Goal: Task Accomplishment & Management: Complete application form

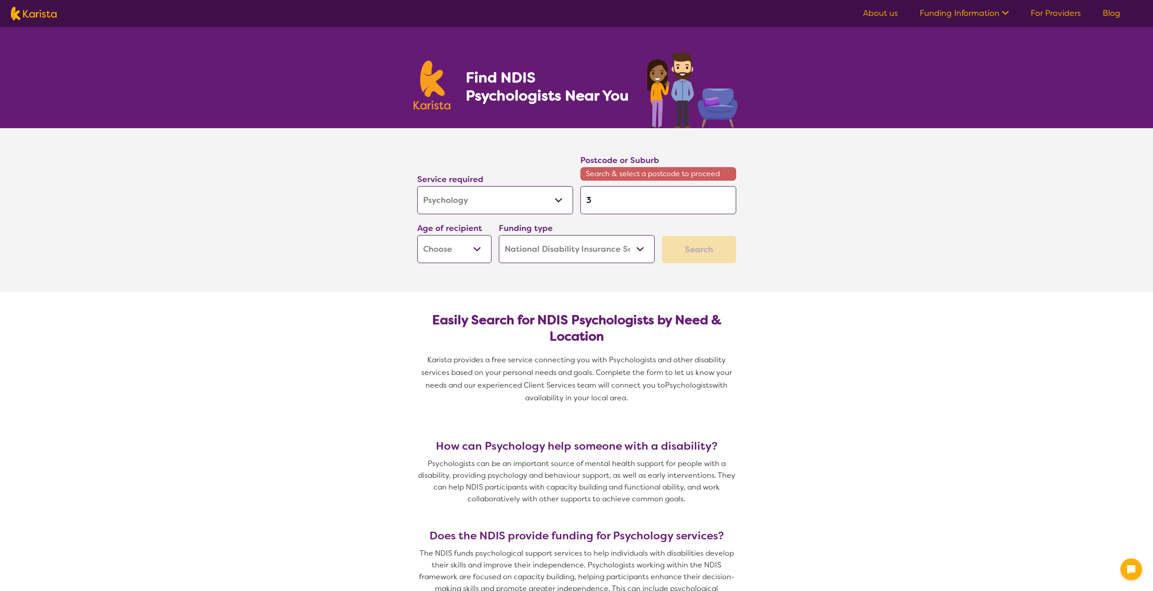
select select "Psychology"
select select "NDIS"
select select "Psychology"
select select "NDIS"
type input "30"
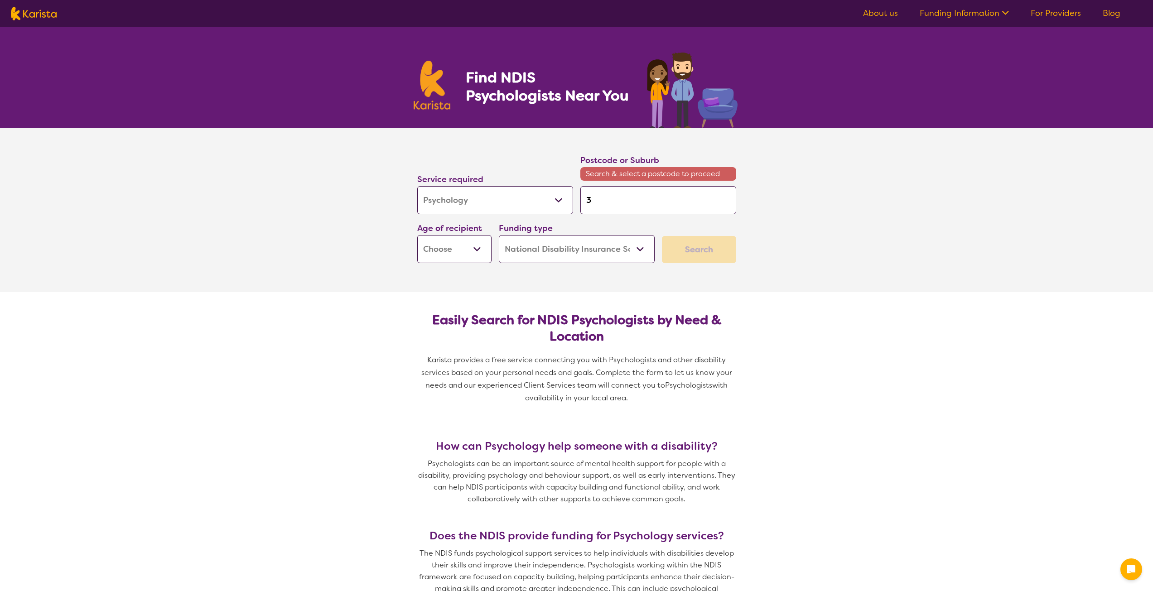
type input "30"
type input "303"
type input "3034"
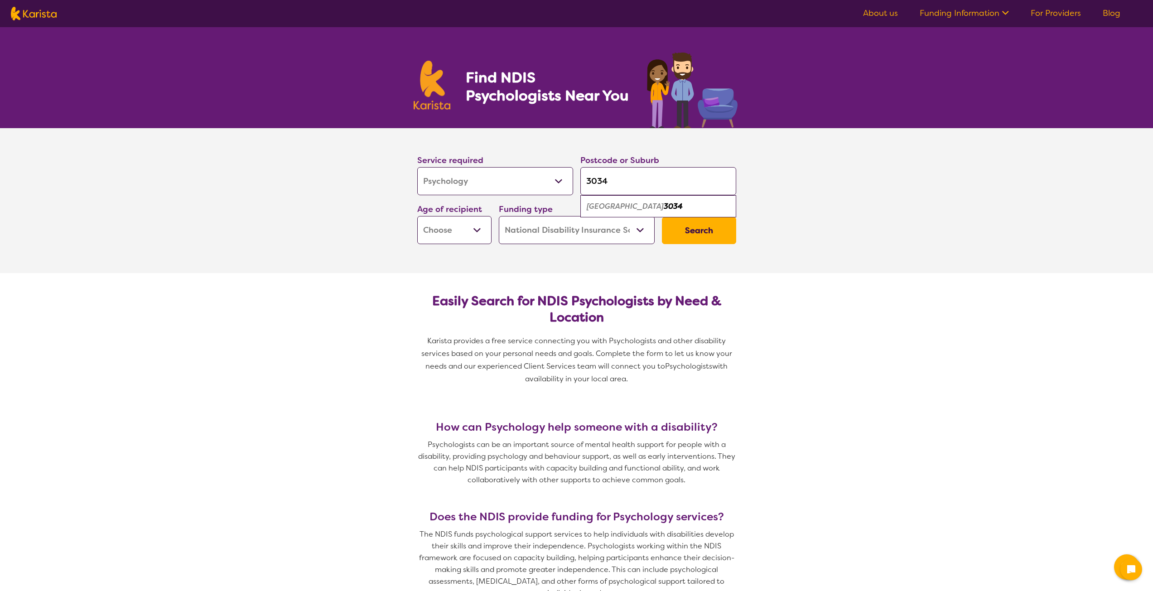
type input "303"
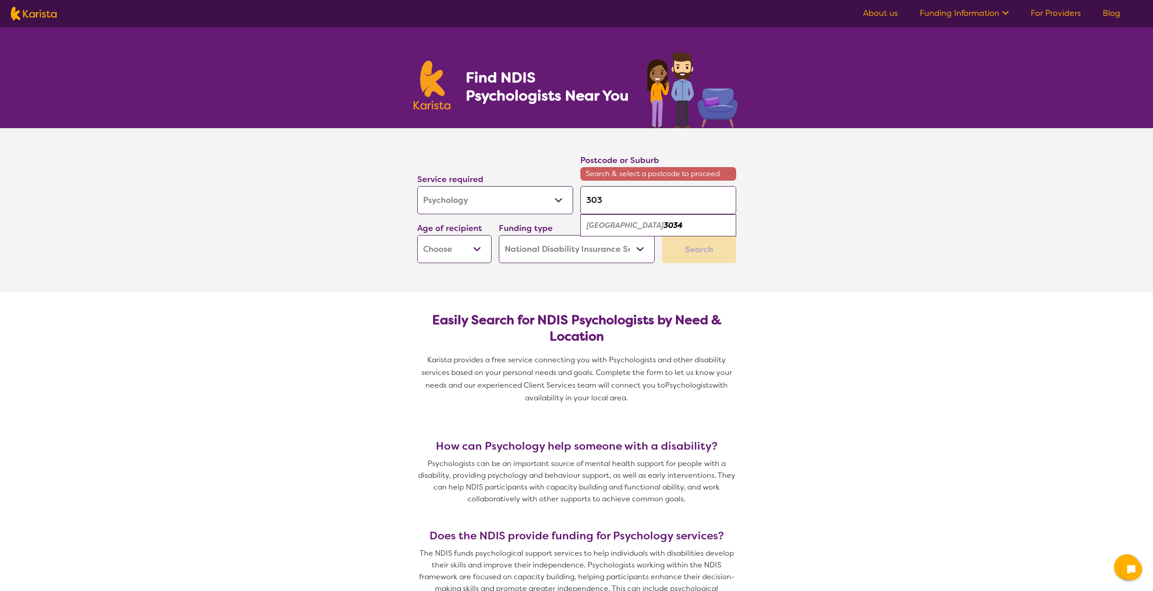
type input "3037"
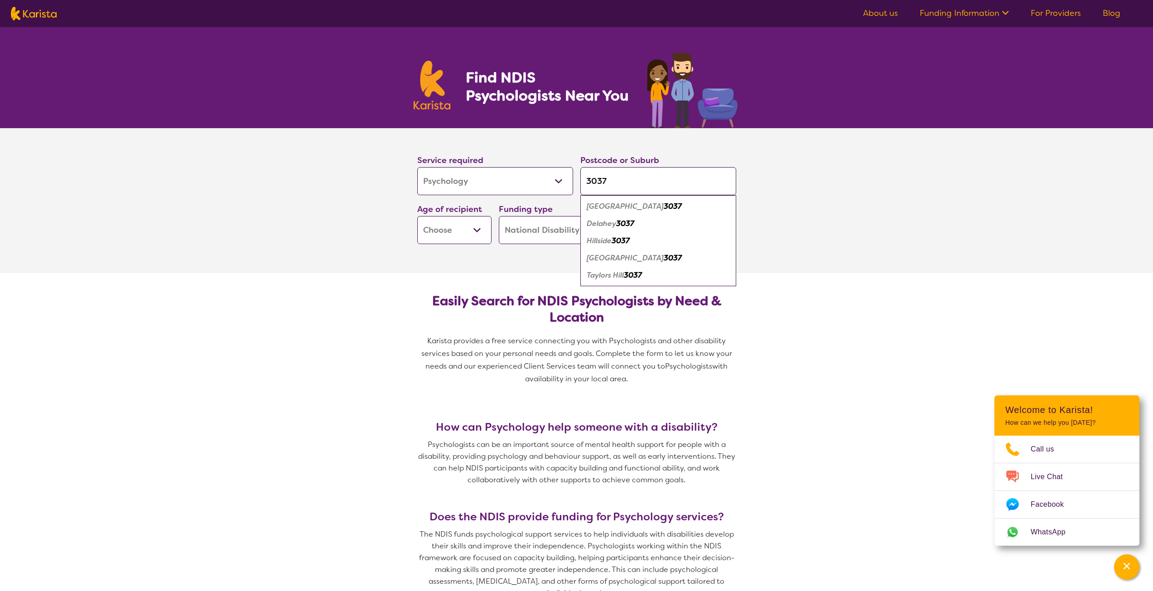
type input "3037"
click at [602, 277] on em "Taylors Hill" at bounding box center [604, 275] width 37 height 10
click at [640, 231] on select "Home Care Package (HCP) National Disability Insurance Scheme (NDIS) I don't know" at bounding box center [577, 230] width 156 height 28
click at [499, 216] on select "Home Care Package (HCP) National Disability Insurance Scheme (NDIS) I don't know" at bounding box center [577, 230] width 156 height 28
click at [485, 227] on select "Early Childhood - 0 to 9 Child - 10 to 11 Adolescent - 12 to 17 Adult - 18 to 6…" at bounding box center [454, 230] width 74 height 28
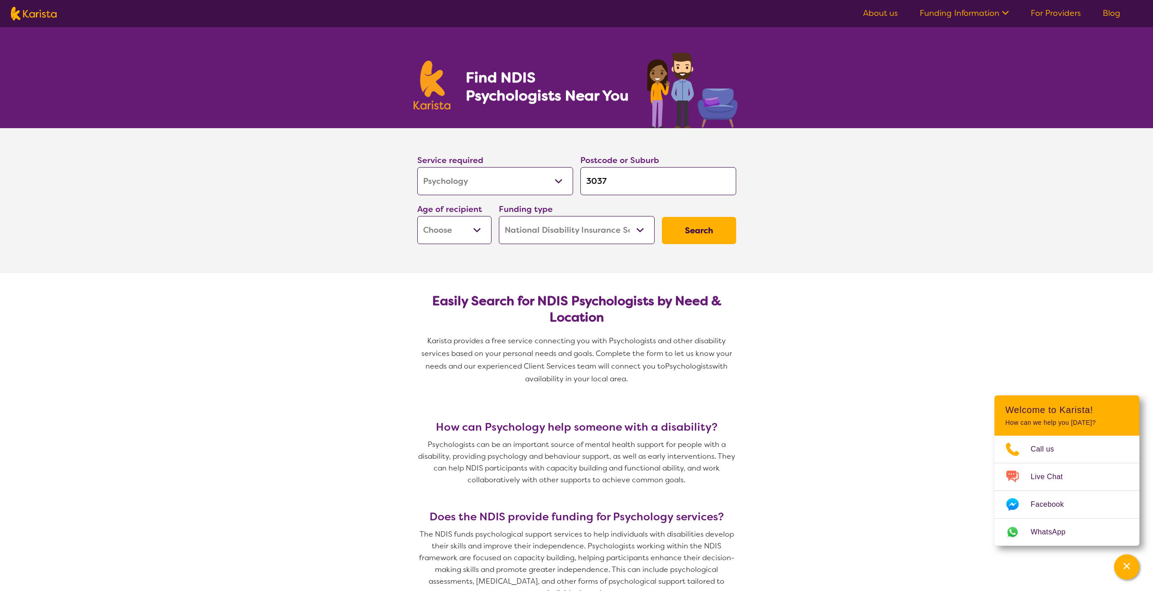
select select "EC"
click at [417, 216] on select "Early Childhood - 0 to 9 Child - 10 to 11 Adolescent - 12 to 17 Adult - 18 to 6…" at bounding box center [454, 230] width 74 height 28
select select "EC"
click at [679, 234] on button "Search" at bounding box center [699, 230] width 74 height 27
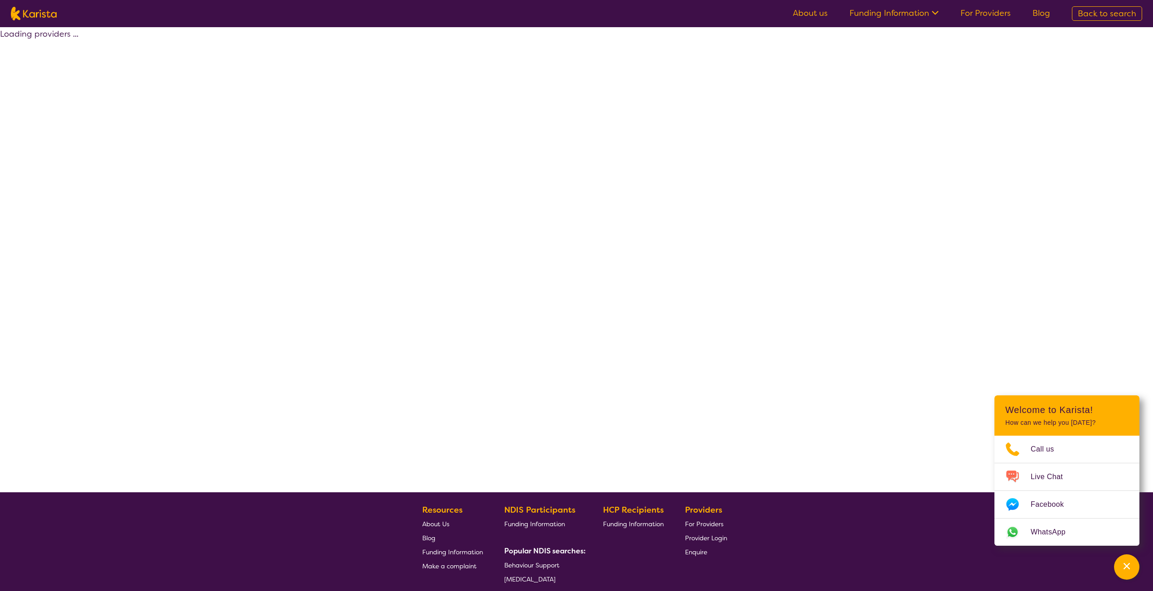
select select "by_score"
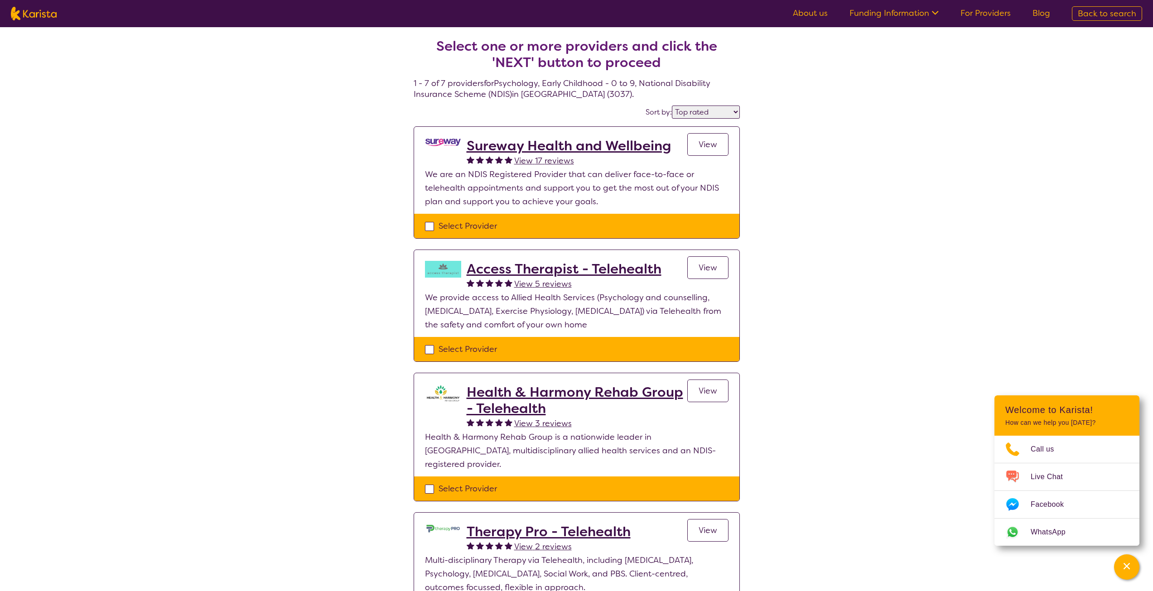
click at [698, 144] on span "View" at bounding box center [707, 144] width 19 height 11
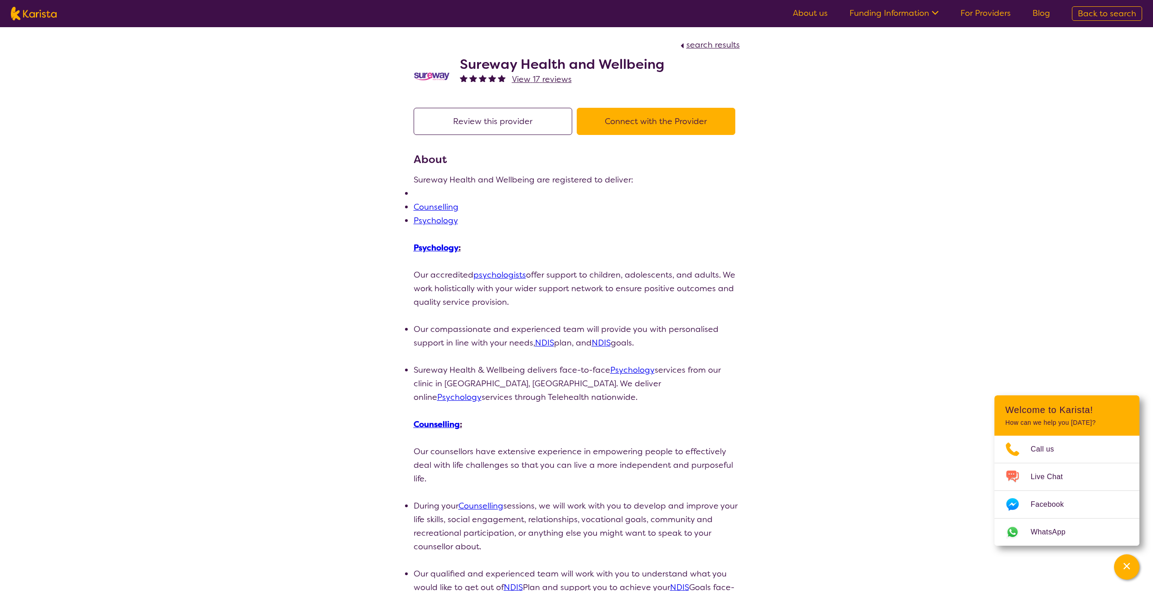
click at [439, 221] on link "Psychology" at bounding box center [435, 220] width 44 height 11
select select "by_score"
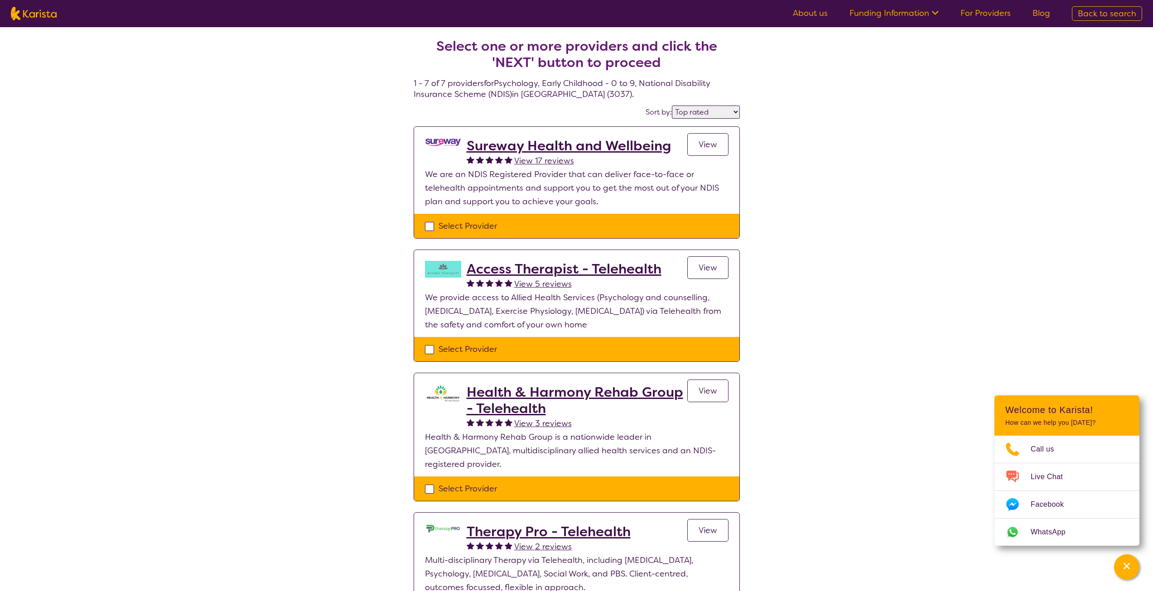
click at [477, 141] on h2 "Sureway Health and Wellbeing" at bounding box center [568, 146] width 204 height 16
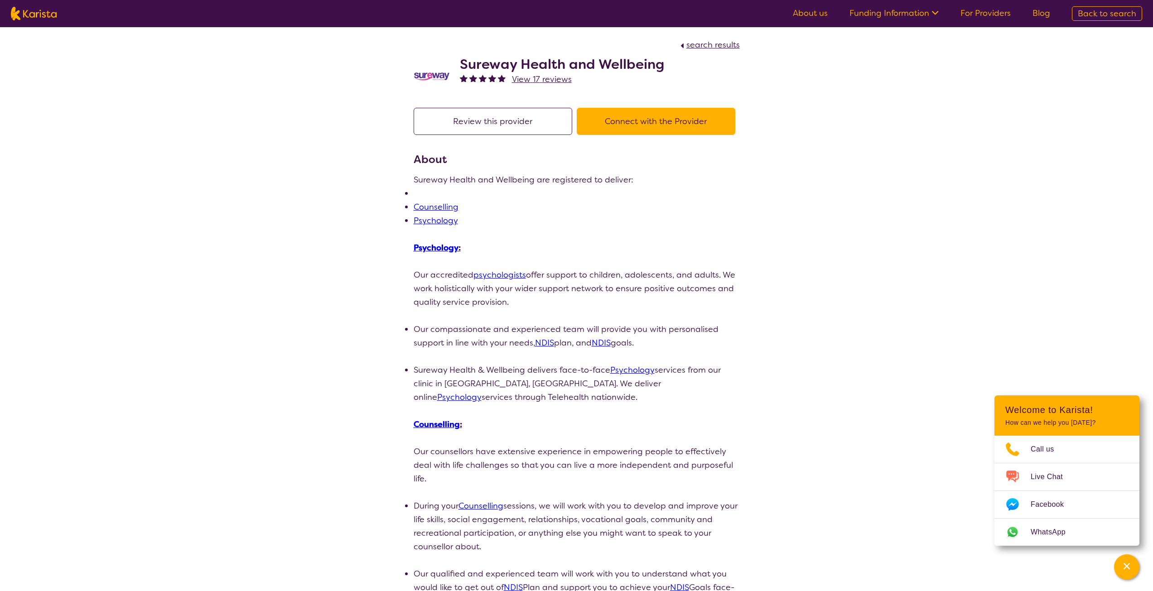
click at [509, 273] on link "psychologists" at bounding box center [499, 274] width 53 height 11
click at [660, 125] on button "Connect with the Provider" at bounding box center [656, 121] width 159 height 27
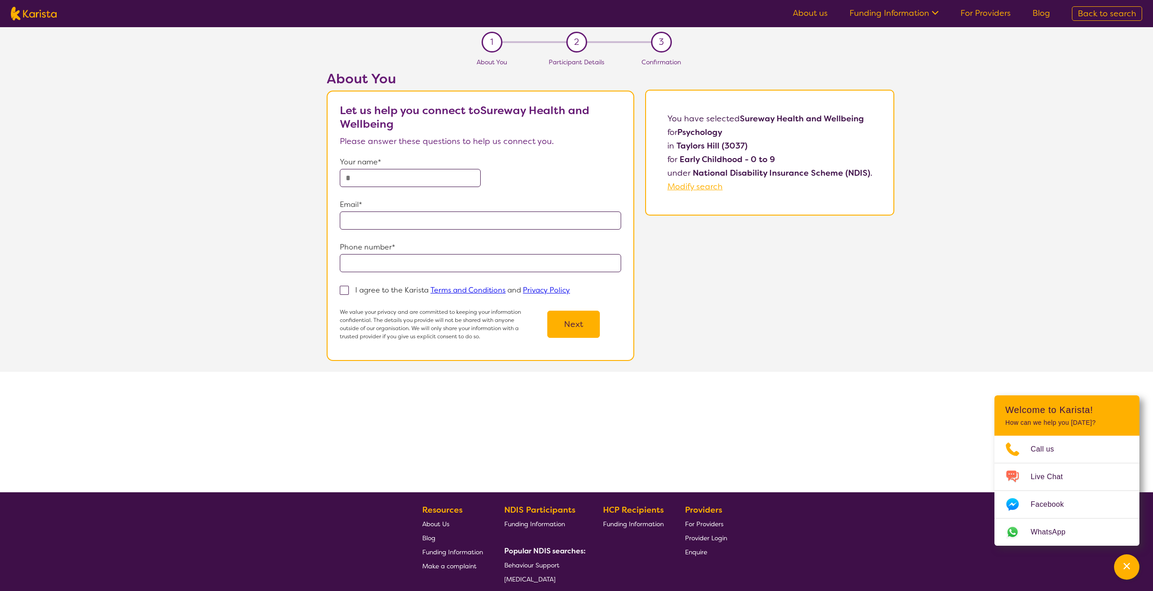
click at [404, 177] on input "text" at bounding box center [410, 178] width 140 height 18
type input "*******"
click at [406, 220] on input "email" at bounding box center [480, 220] width 281 height 18
type input "**********"
click at [403, 259] on input "tel" at bounding box center [480, 263] width 281 height 18
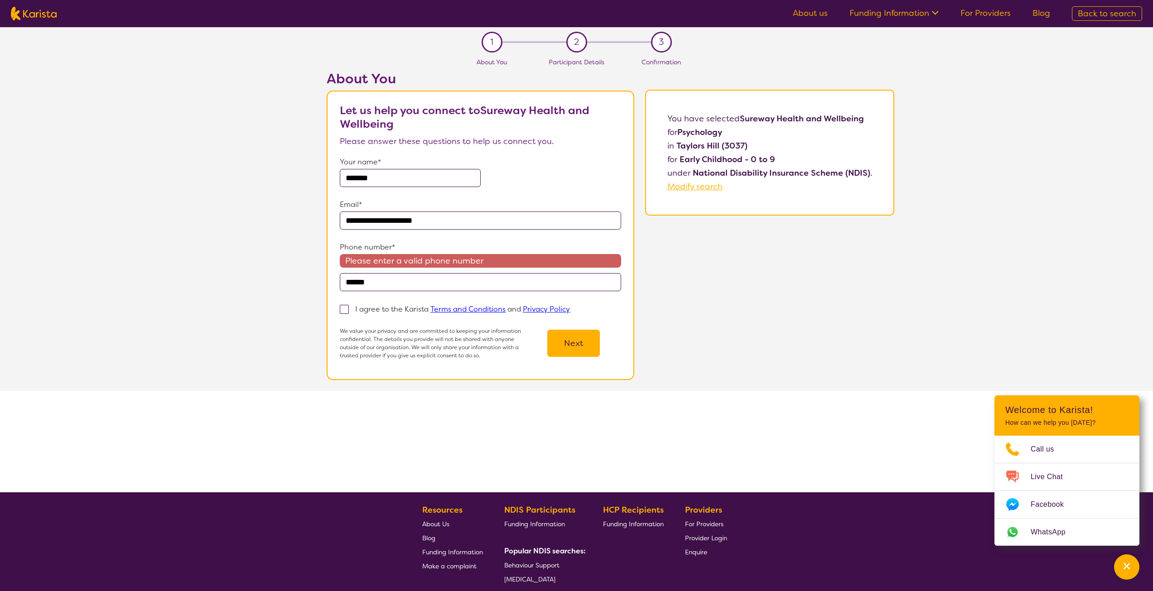
type input "*******"
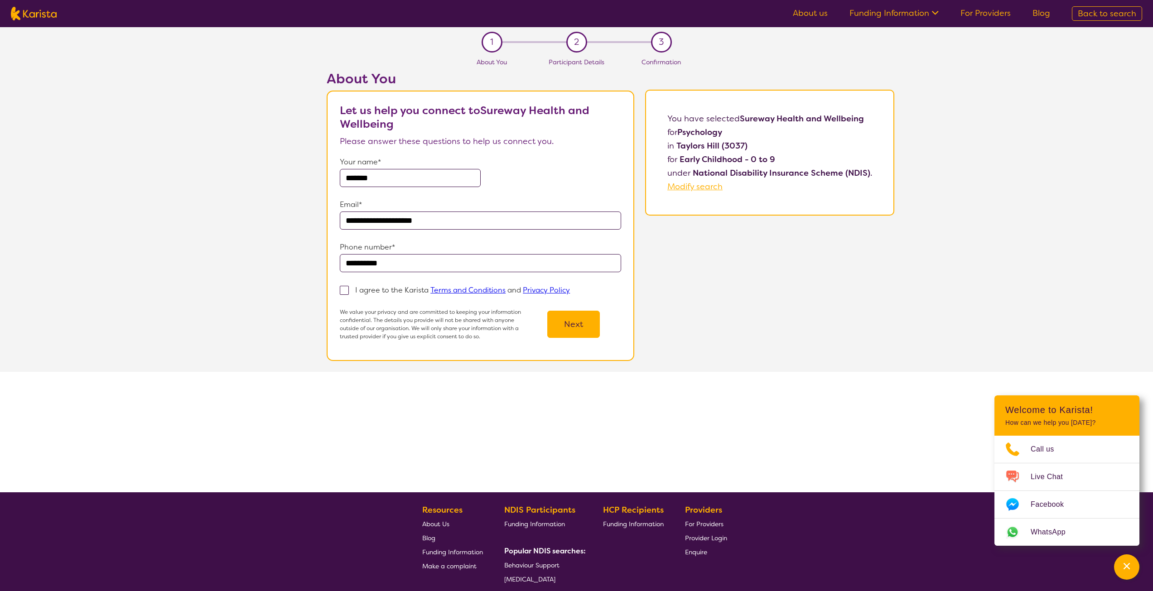
click at [355, 291] on label "I agree to the Karista Terms and Conditions and Privacy Policy" at bounding box center [458, 289] width 236 height 11
click at [570, 291] on input "I agree to the Karista Terms and Conditions and Privacy Policy" at bounding box center [573, 290] width 6 height 6
click at [564, 329] on button "Next" at bounding box center [573, 324] width 53 height 27
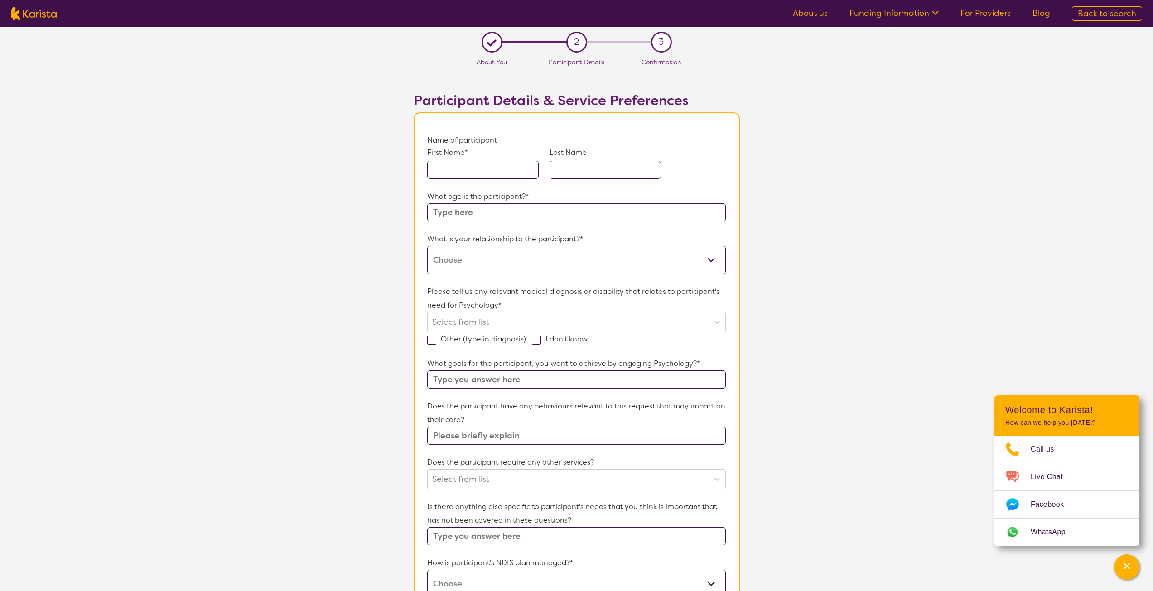
click at [470, 161] on input "text" at bounding box center [482, 170] width 111 height 18
type input "Lachlan"
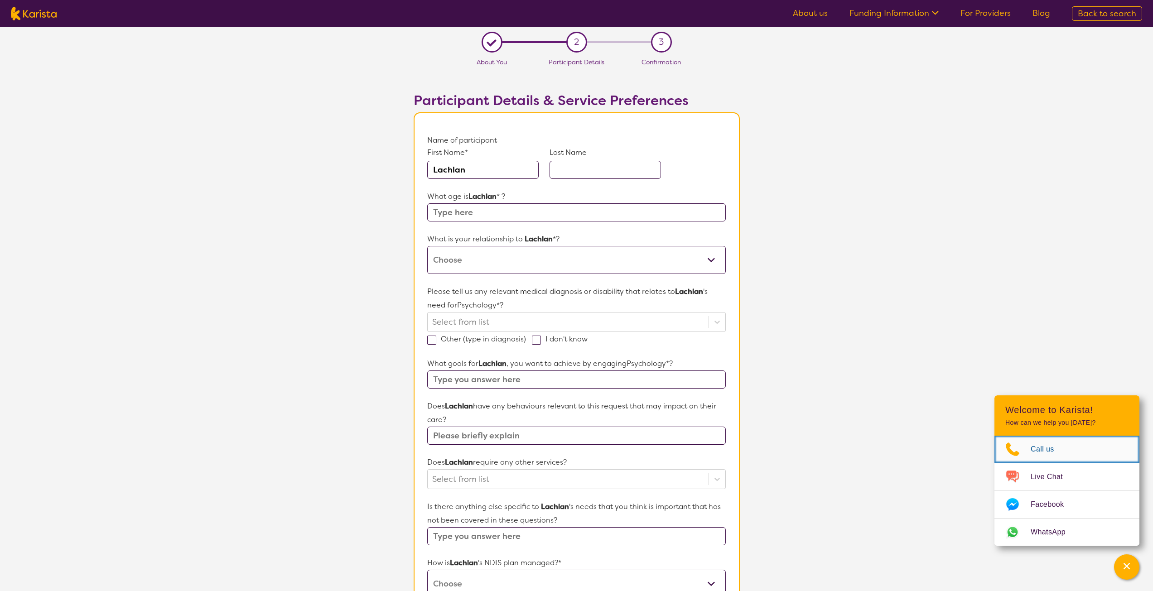
click at [1043, 448] on span "Call us" at bounding box center [1047, 449] width 34 height 14
click at [619, 161] on input "text" at bounding box center [604, 170] width 111 height 18
type input "Fraser"
click at [491, 203] on input "text" at bounding box center [576, 212] width 298 height 18
type input "5"
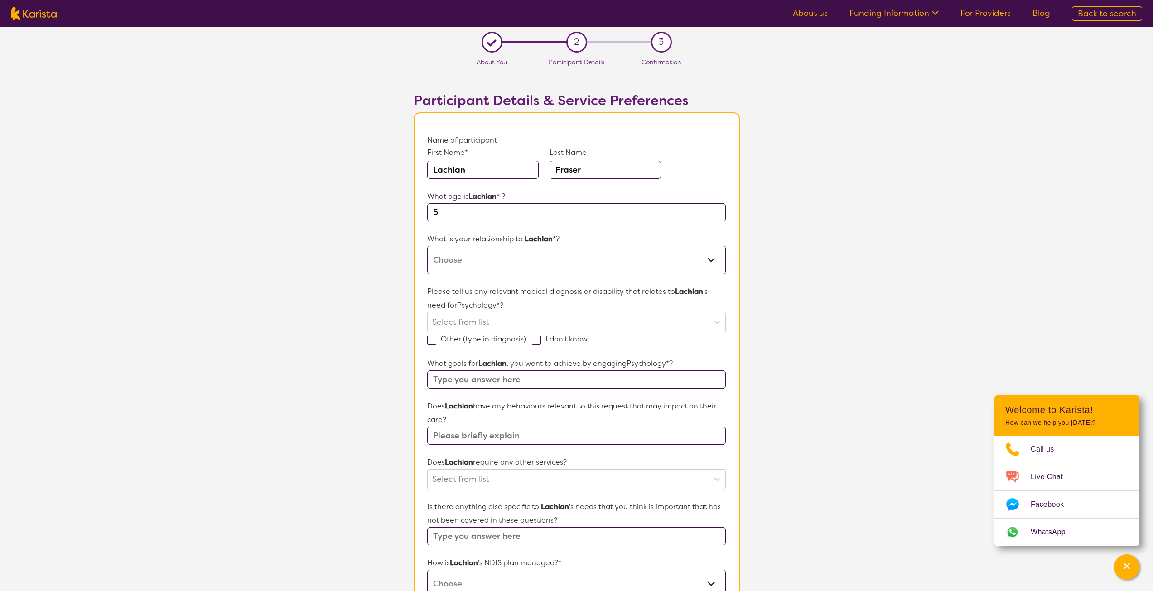
click at [701, 246] on select "This request is for myself I am their parent I am their child I am their spouse…" at bounding box center [576, 260] width 298 height 28
select select "I am their parent"
click at [427, 246] on select "This request is for myself I am their parent I am their child I am their spouse…" at bounding box center [576, 260] width 298 height 28
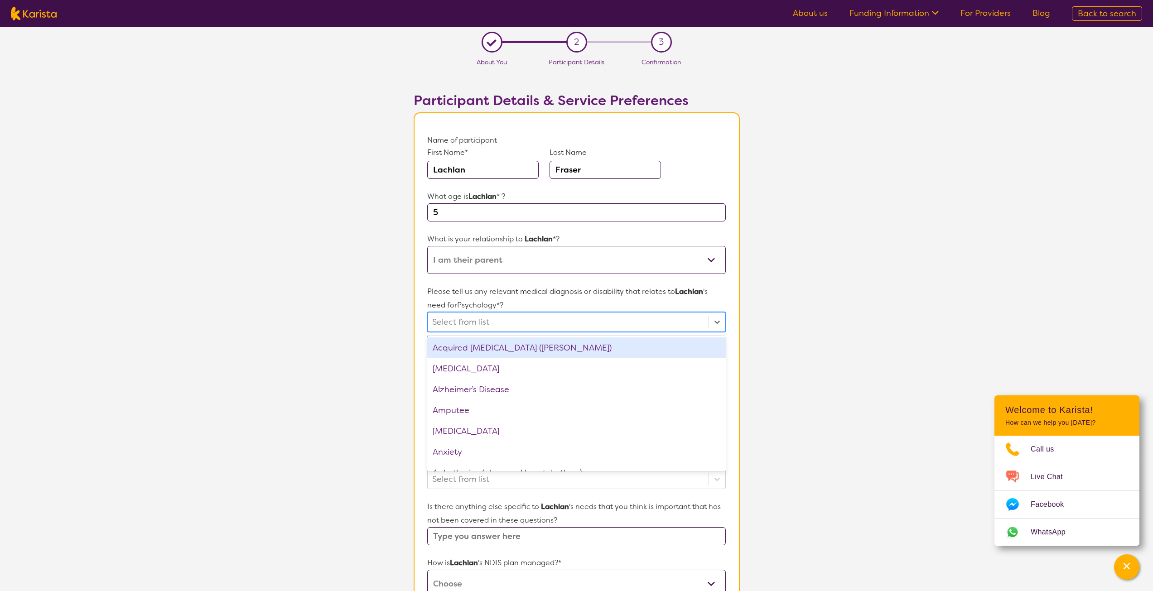
click at [528, 314] on div at bounding box center [567, 321] width 271 height 15
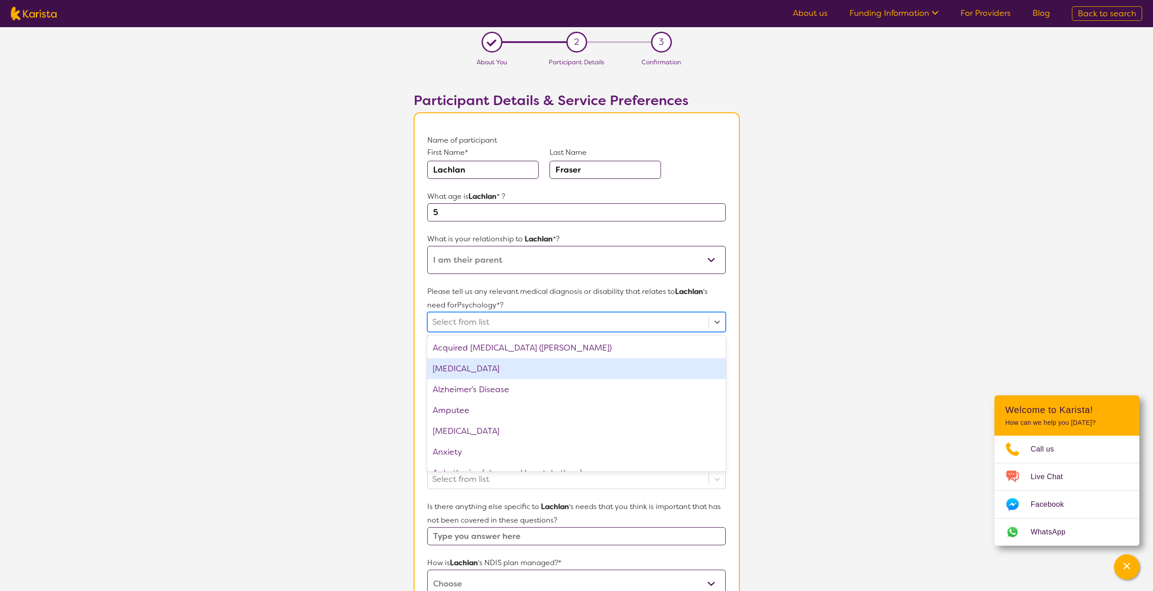
click at [487, 358] on div "[MEDICAL_DATA]" at bounding box center [576, 368] width 298 height 21
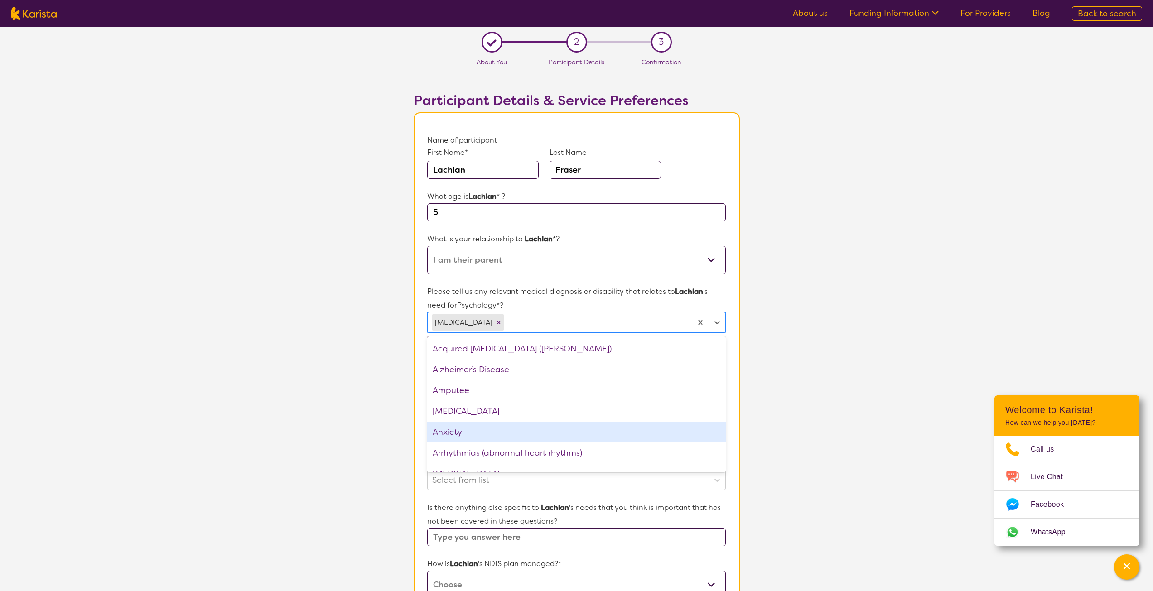
click at [476, 422] on div "Anxiety" at bounding box center [576, 432] width 298 height 21
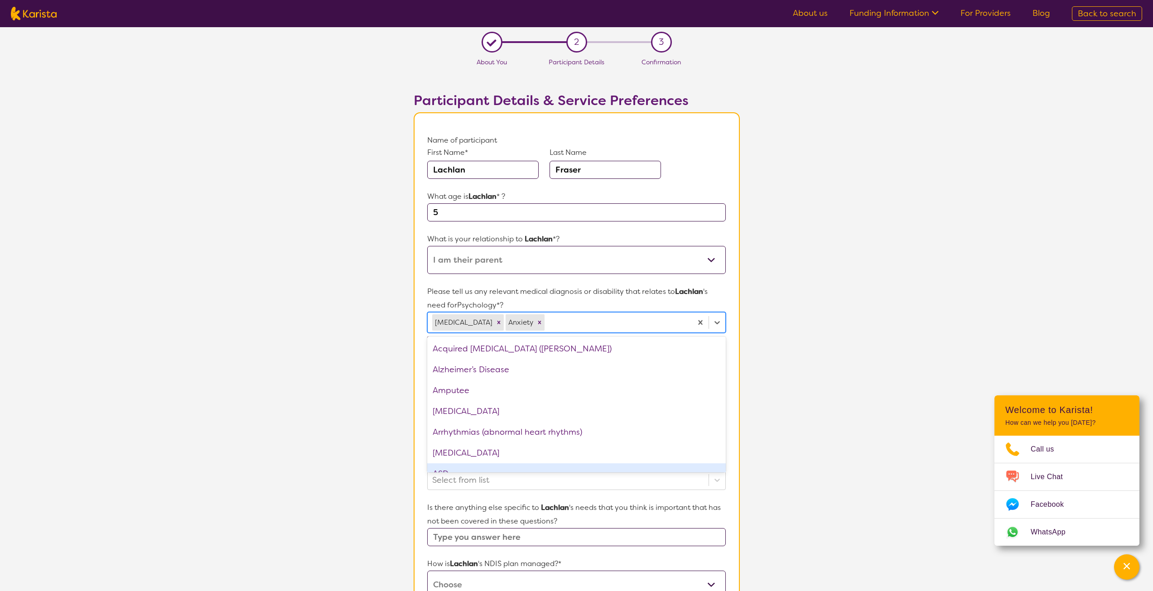
click at [485, 463] on div "ASD" at bounding box center [576, 473] width 298 height 21
click at [483, 505] on div "[MEDICAL_DATA]" at bounding box center [576, 515] width 298 height 21
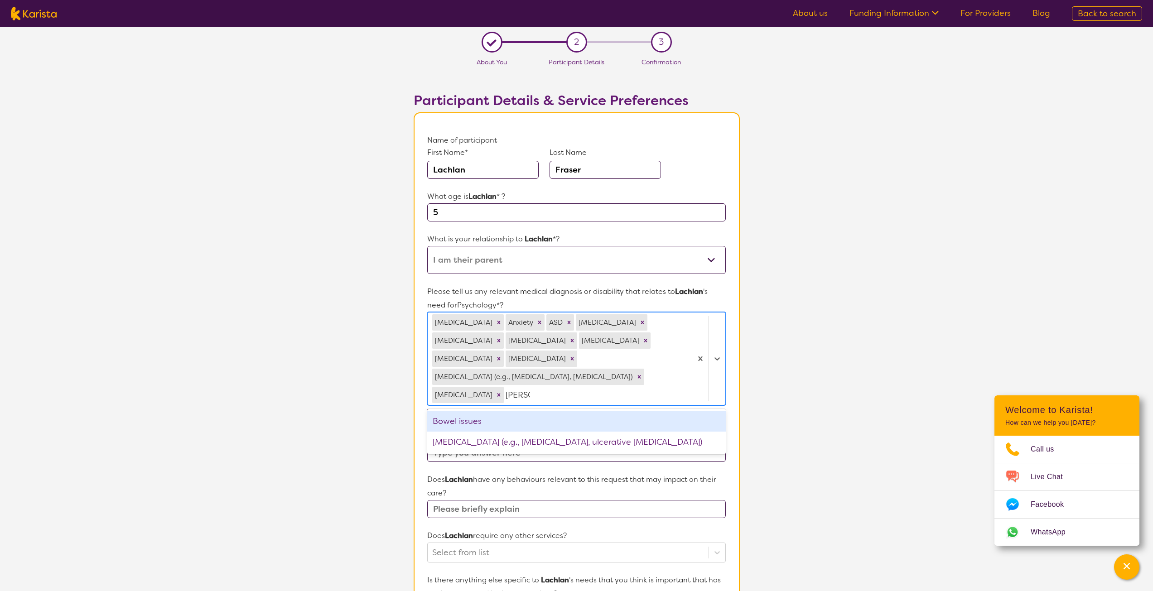
type input "Bowel"
click at [481, 411] on div "Bowel issues" at bounding box center [576, 421] width 298 height 21
type input "a"
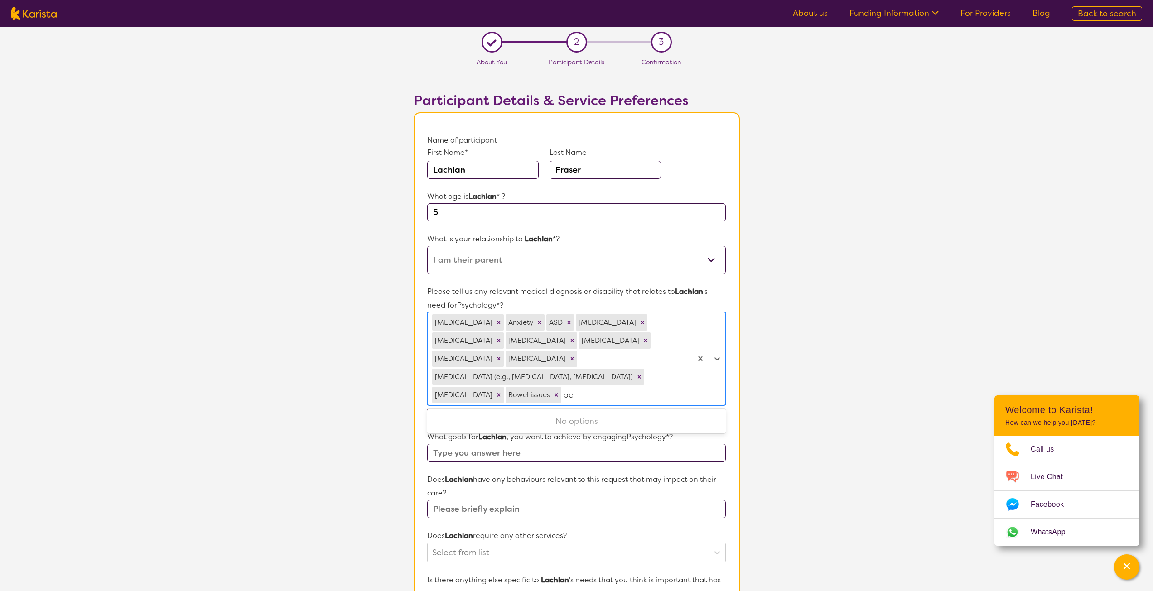
type input "b"
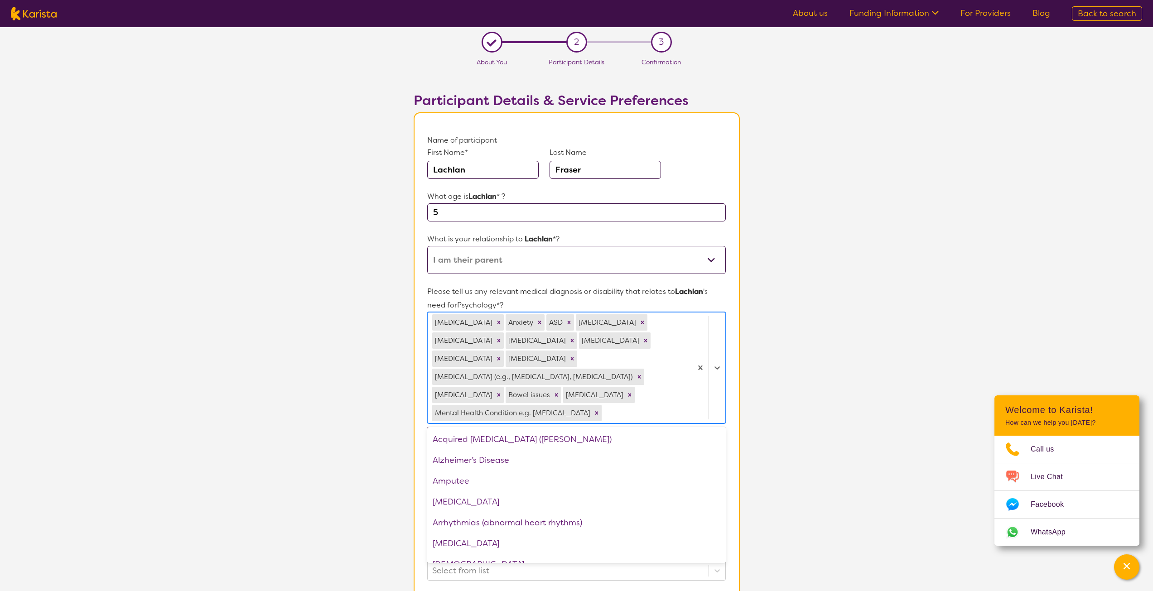
click at [752, 439] on section "L About You 2 Participant Details 3 Confirmation Participant Details & Service …" at bounding box center [576, 472] width 1153 height 890
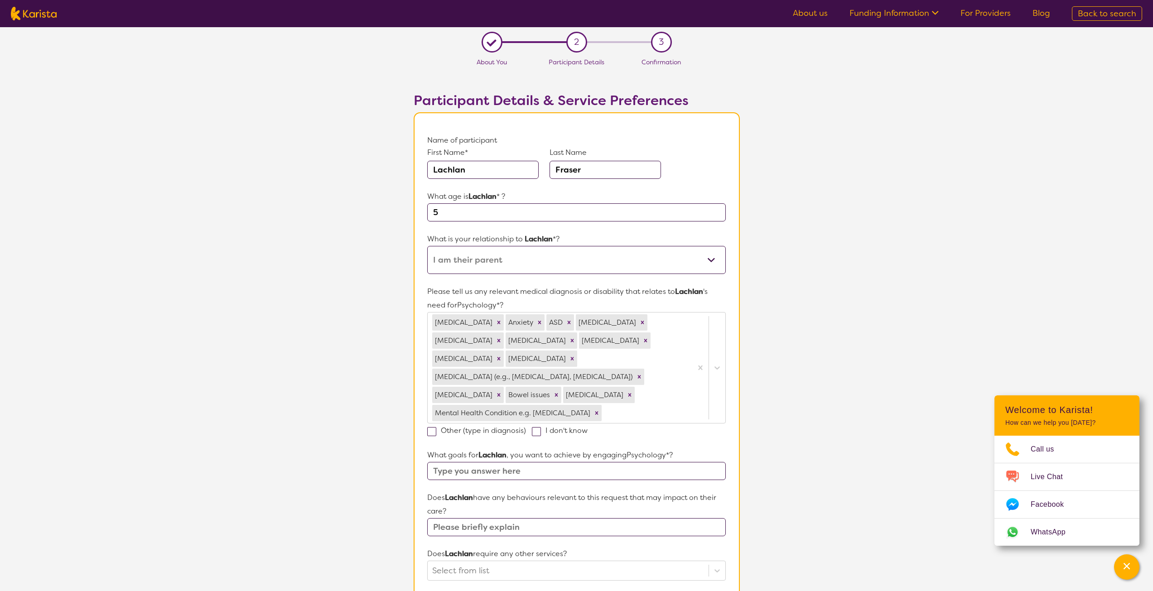
click at [536, 427] on span at bounding box center [536, 431] width 9 height 9
click at [587, 427] on input "I don't know" at bounding box center [590, 430] width 6 height 6
checkbox input "true"
click at [432, 427] on span at bounding box center [431, 431] width 9 height 9
click at [526, 427] on input "Other (type in diagnosis)" at bounding box center [529, 430] width 6 height 6
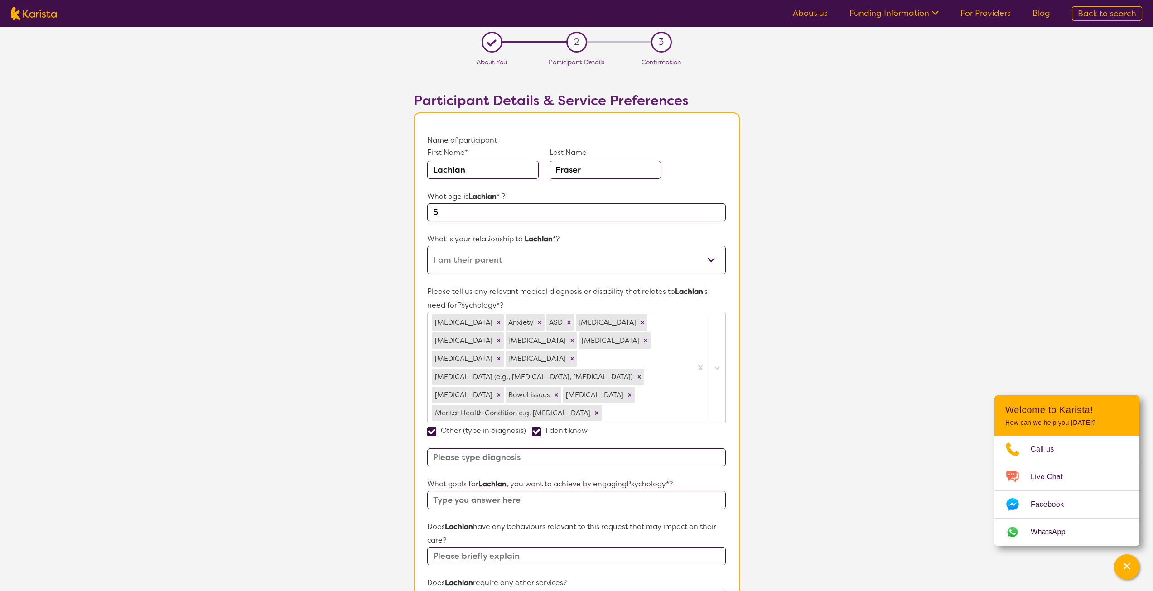
click at [452, 448] on input at bounding box center [576, 457] width 298 height 18
click at [427, 427] on span at bounding box center [431, 431] width 9 height 9
click at [526, 427] on input "Other (type in diagnosis)" at bounding box center [529, 430] width 6 height 6
checkbox input "false"
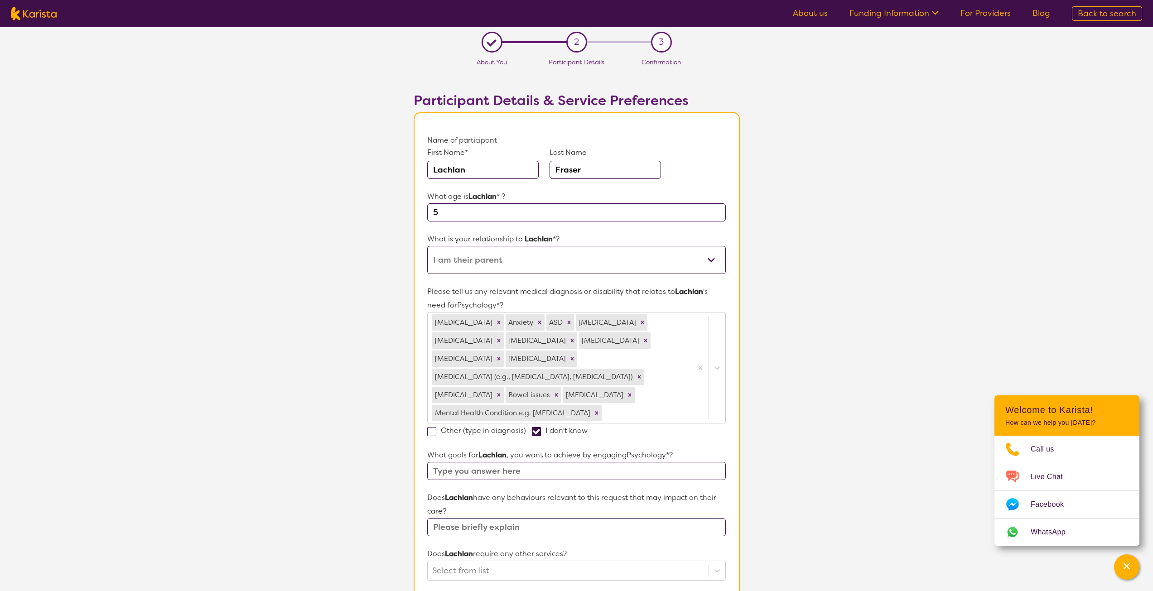
click at [537, 518] on input "text" at bounding box center [576, 527] width 298 height 18
type input "aggression vs withdrawal"
click at [563, 547] on p "Does Lachlan require any other services?" at bounding box center [576, 554] width 298 height 14
click at [595, 518] on input "aggression vs withdrawal" at bounding box center [576, 527] width 298 height 18
click at [510, 563] on div at bounding box center [567, 570] width 271 height 15
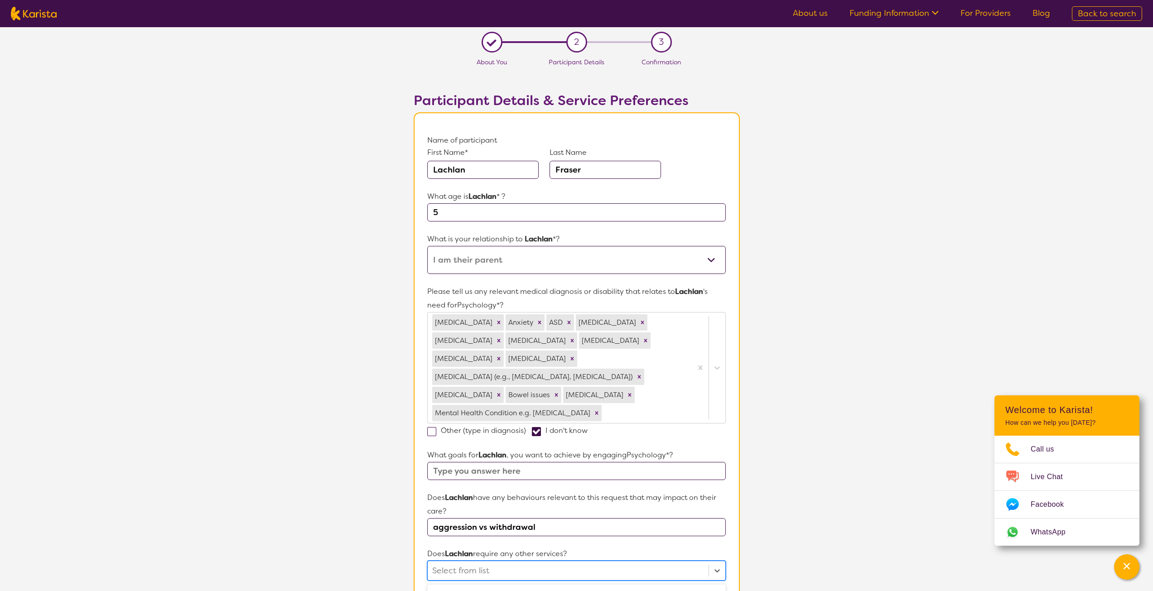
click at [793, 466] on section "L About You 2 Participant Details 3 Confirmation Participant Details & Service …" at bounding box center [576, 472] width 1153 height 891
select select "Self Managed"
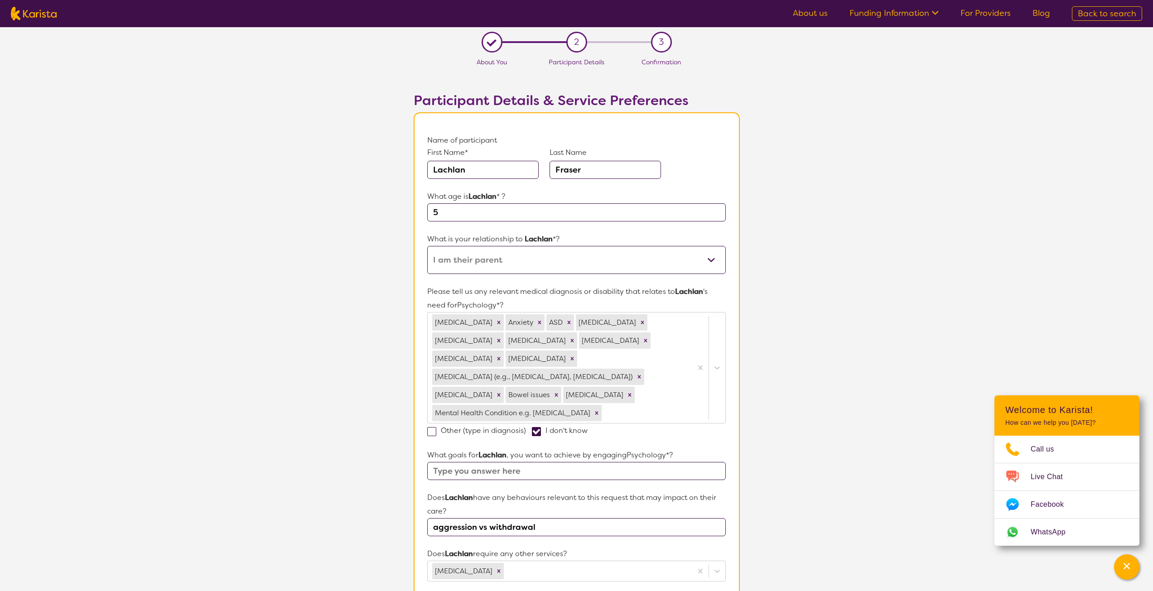
checkbox input "false"
click at [596, 491] on p "Does [PERSON_NAME] have any behaviours relevant to this request that may impact…" at bounding box center [576, 504] width 298 height 27
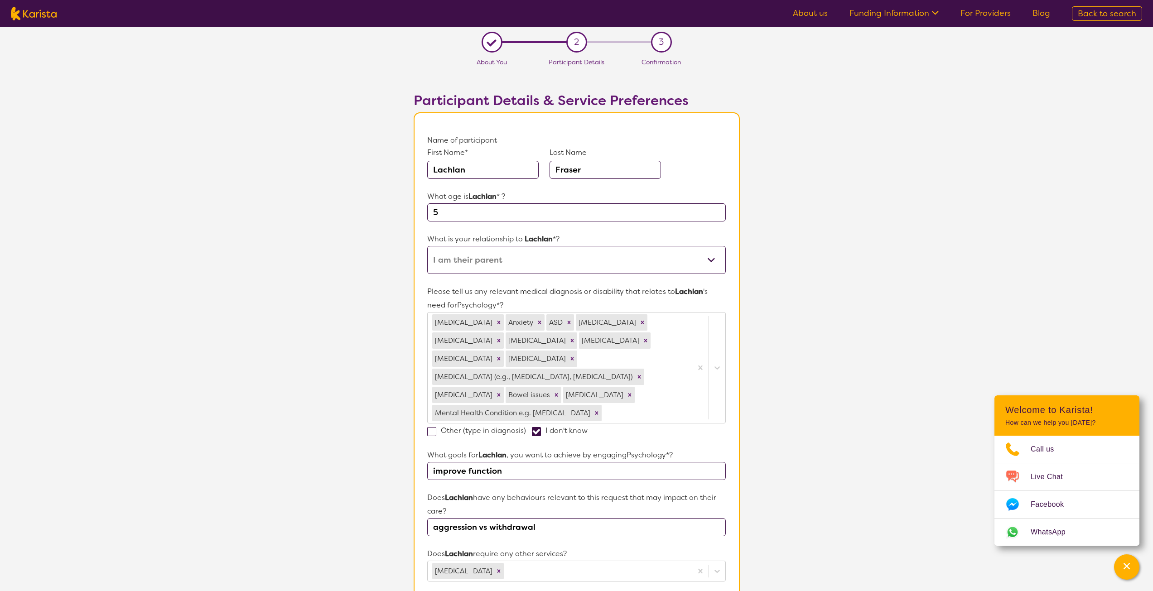
click at [532, 462] on input "improve function" at bounding box center [576, 471] width 298 height 18
type input "improve function, manage reduce trauma triggered issues."
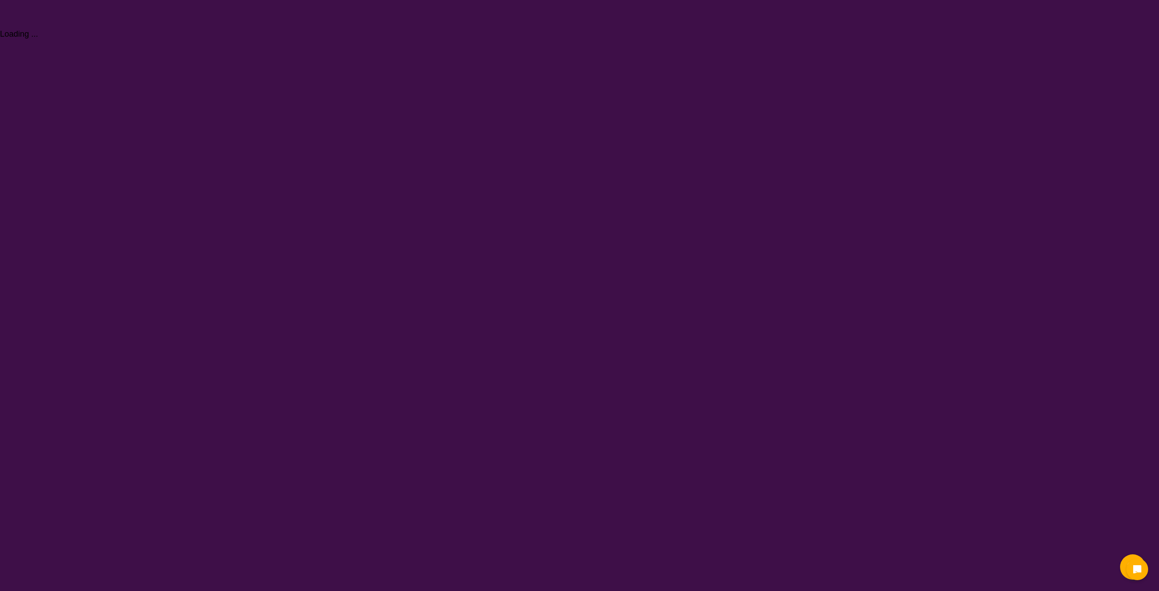
select select "Psychology"
select select "EC"
select select "NDIS"
select select "Psychology"
select select "EC"
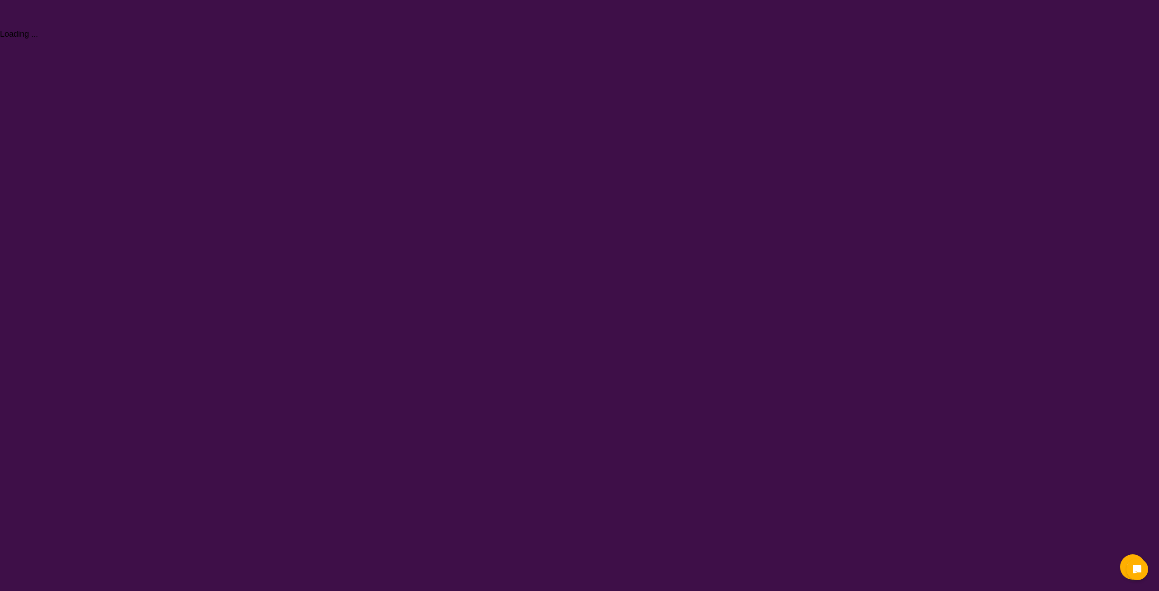
select select "NDIS"
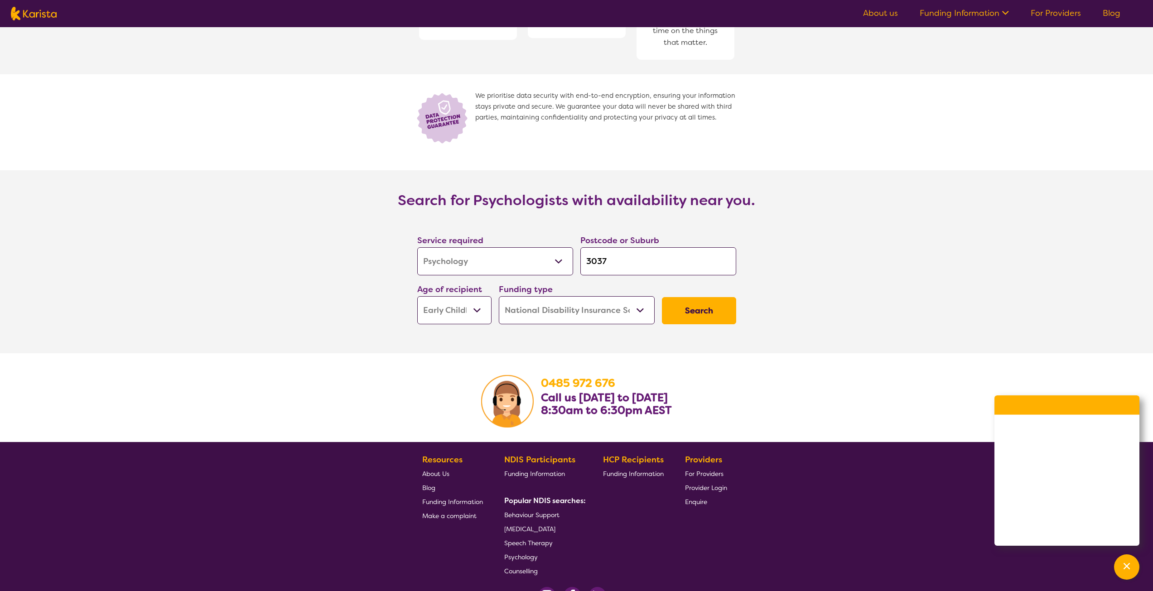
scroll to position [1268, 0]
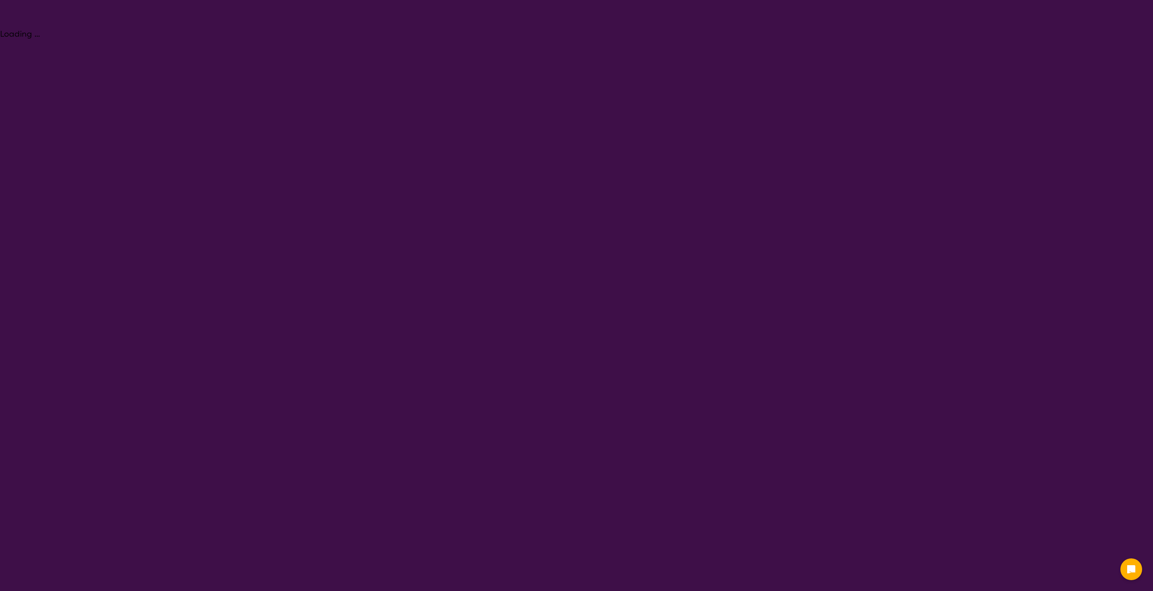
select select "Psychology"
select select "EC"
select select "NDIS"
select select "Psychology"
select select "EC"
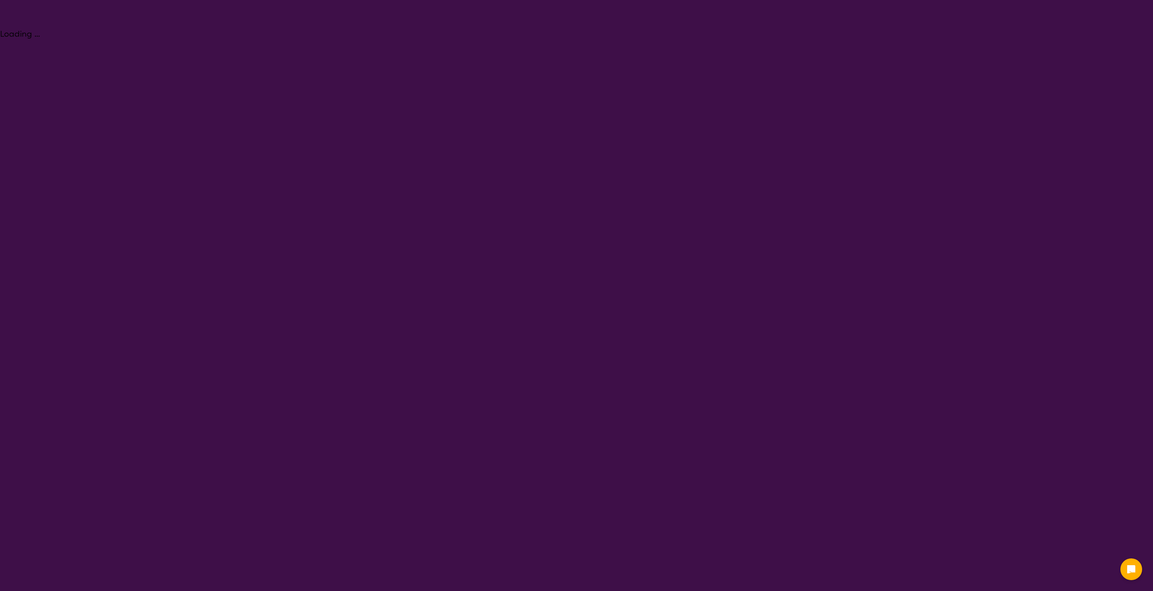
select select "NDIS"
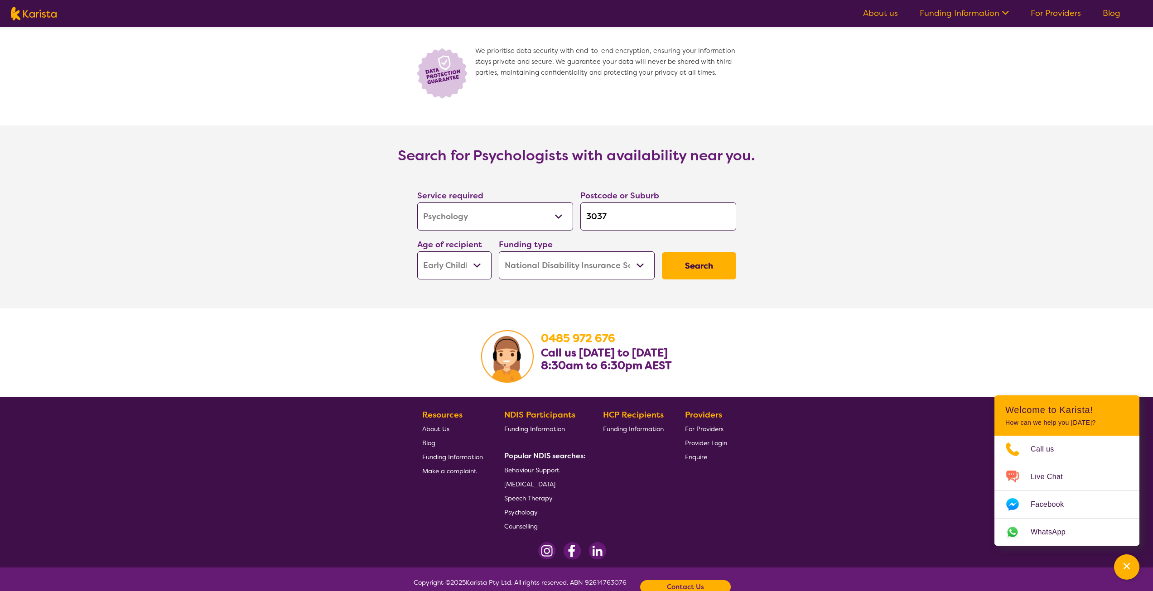
scroll to position [1276, 0]
